Goal: Information Seeking & Learning: Find specific fact

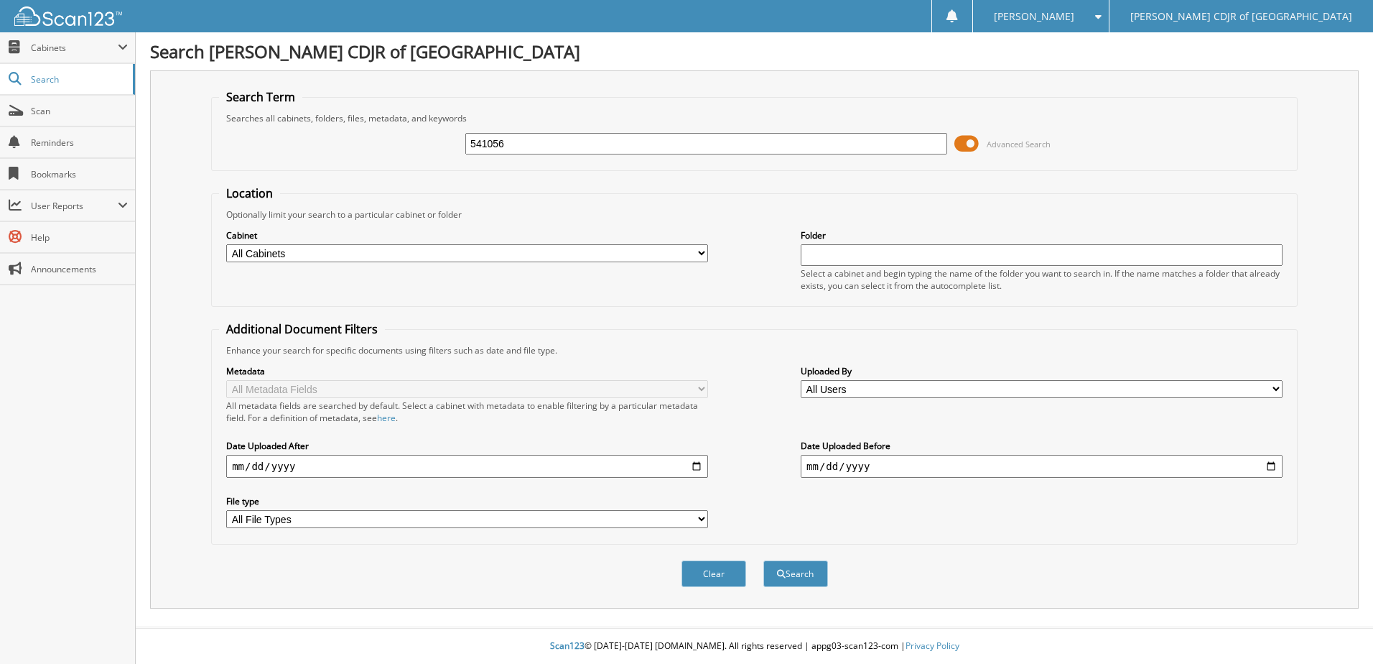
type input "541056"
click at [763, 560] on button "Search" at bounding box center [795, 573] width 65 height 27
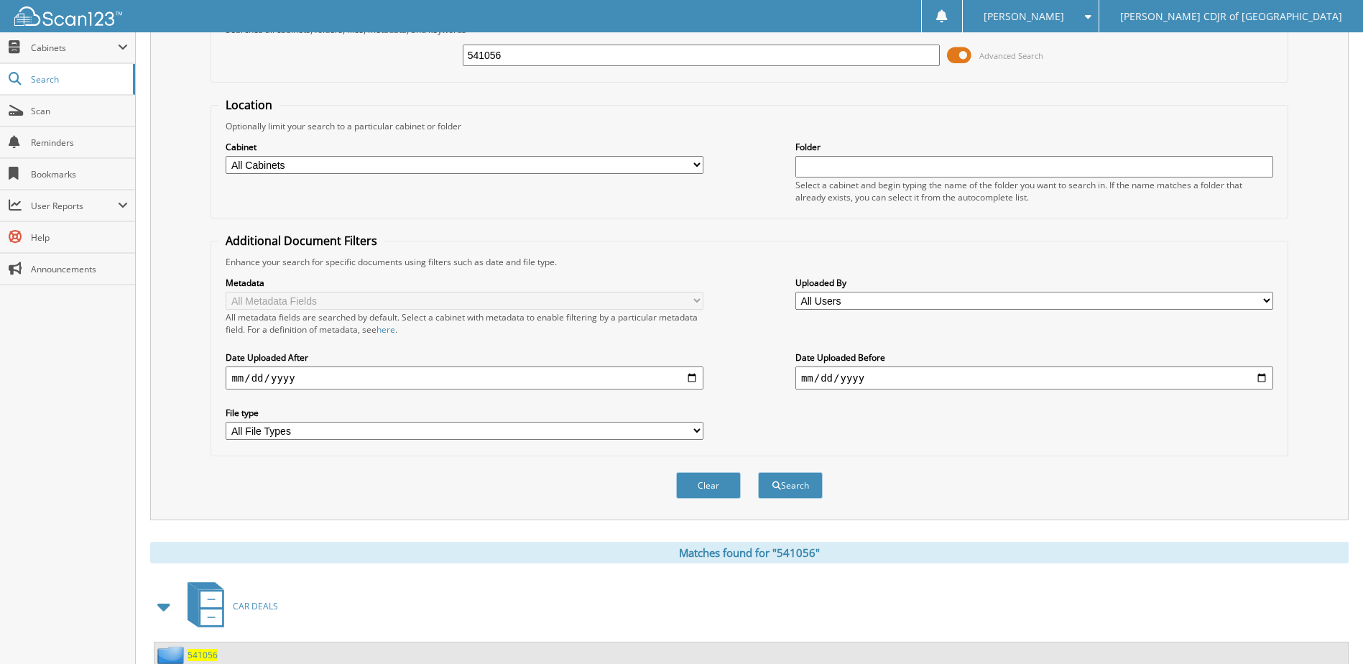
scroll to position [195, 0]
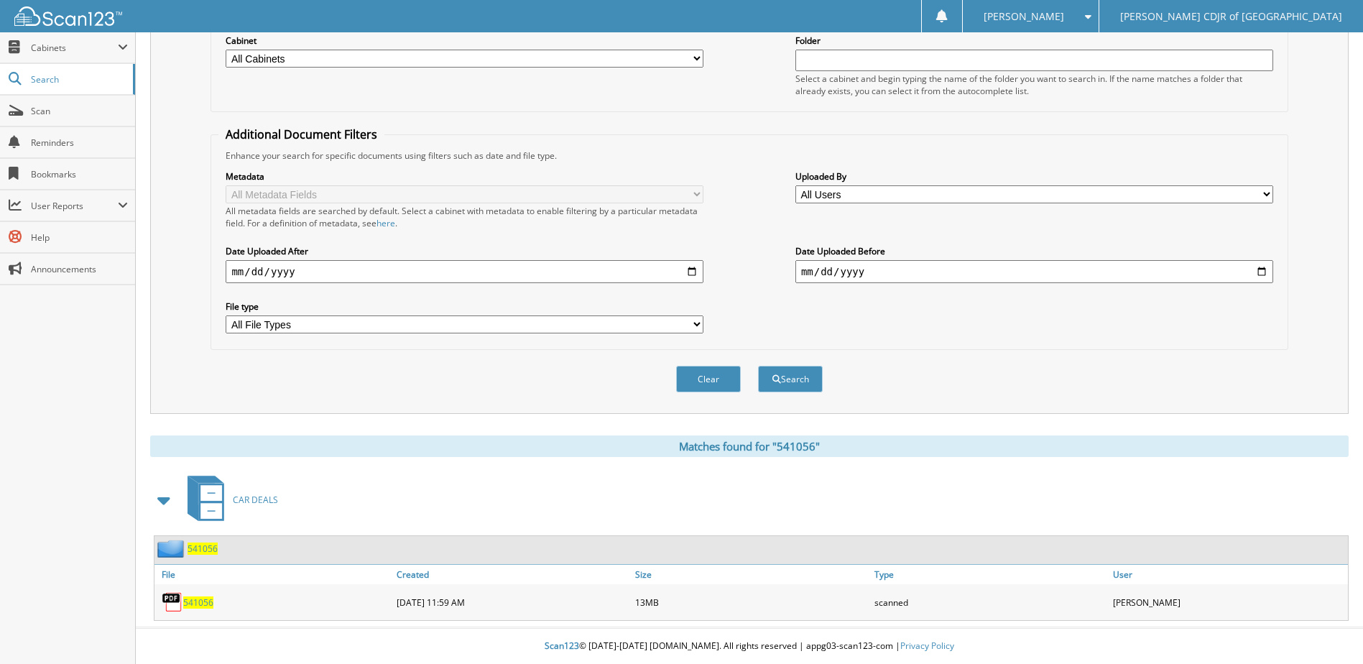
click at [210, 547] on span "541056" at bounding box center [202, 548] width 30 height 12
